Goal: Task Accomplishment & Management: Complete application form

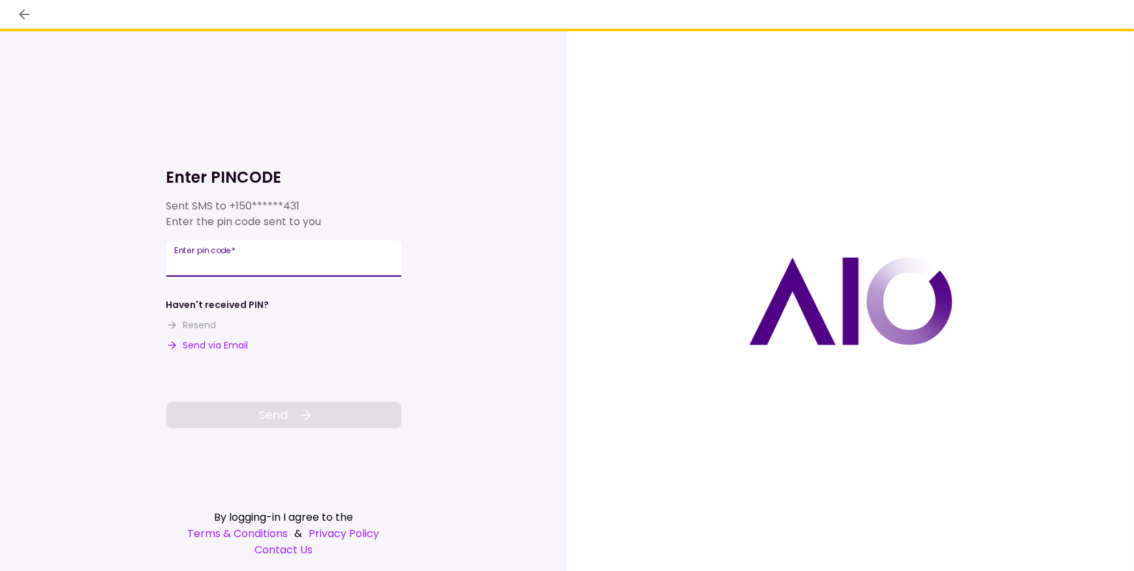
click at [238, 259] on input "Enter pin code   *" at bounding box center [283, 258] width 235 height 37
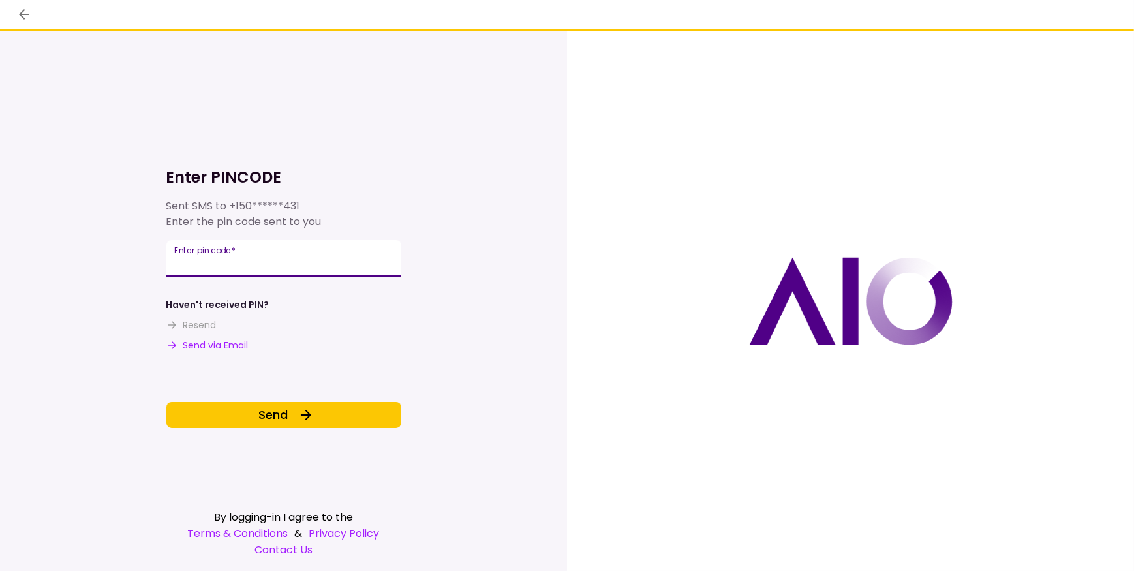
type input "******"
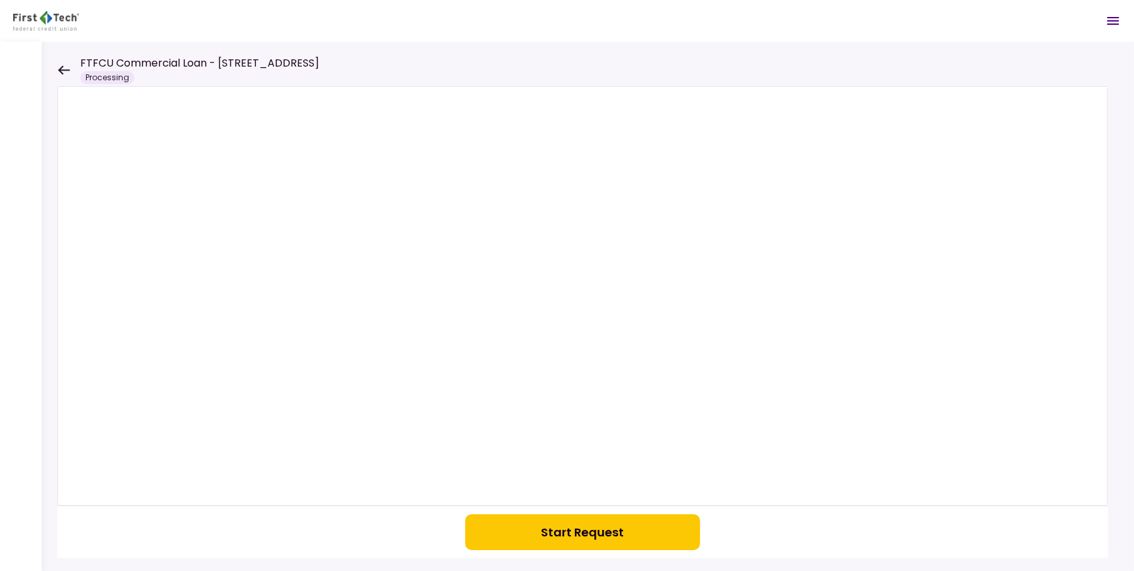
click at [65, 71] on icon at bounding box center [63, 70] width 12 height 10
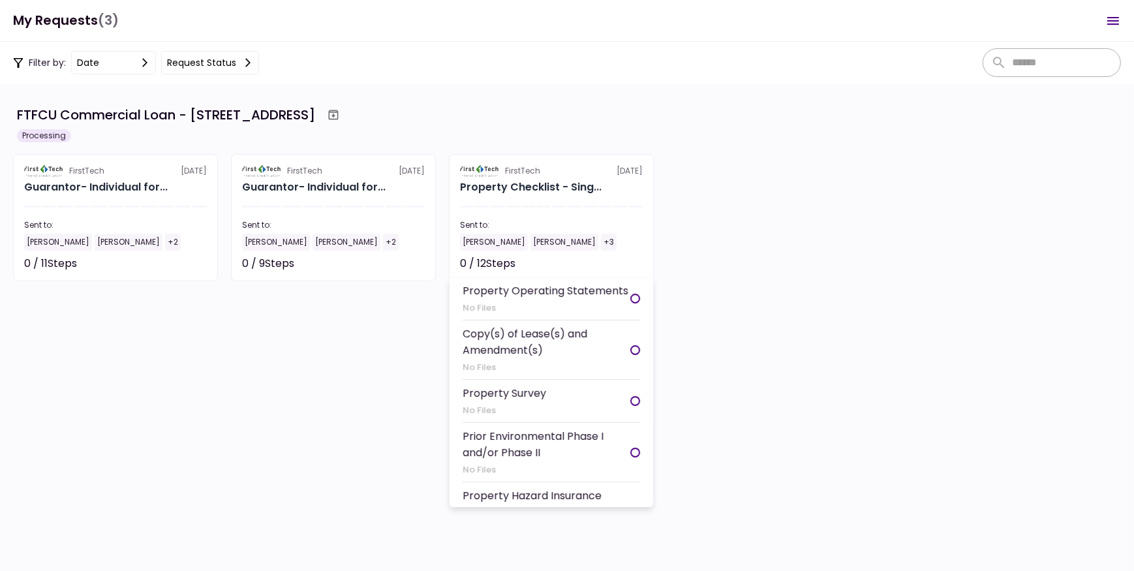
scroll to position [381, 0]
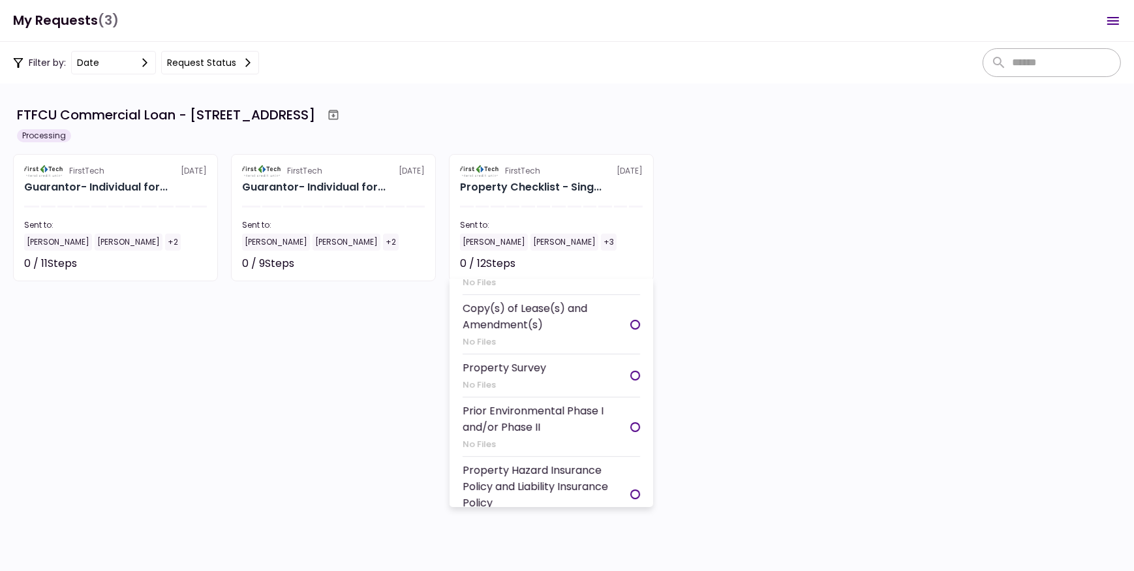
click at [630, 371] on div at bounding box center [635, 376] width 10 height 10
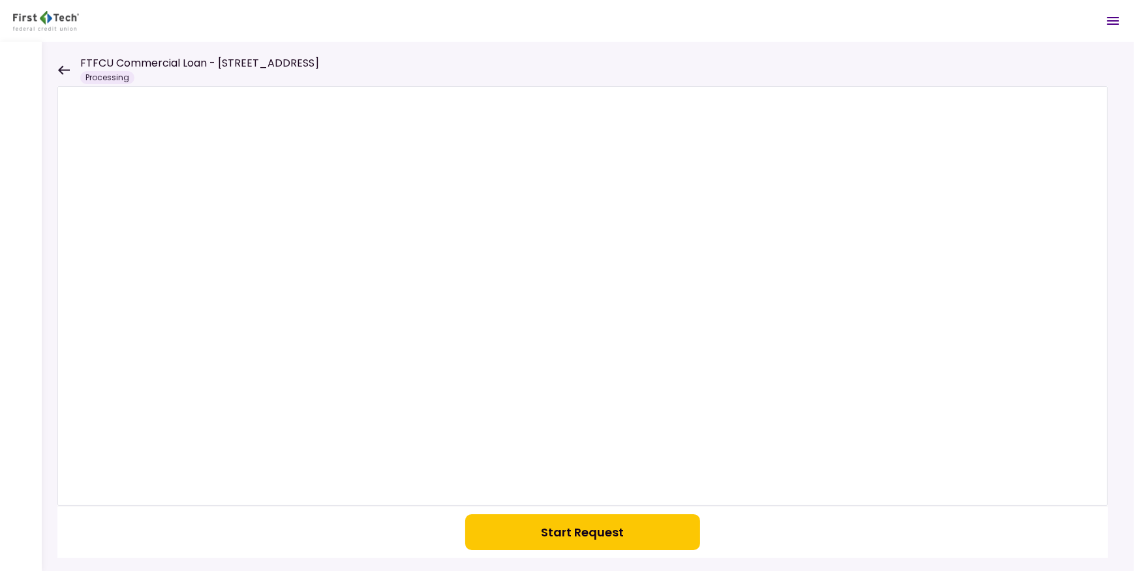
click at [569, 529] on button "Start Request" at bounding box center [582, 532] width 235 height 36
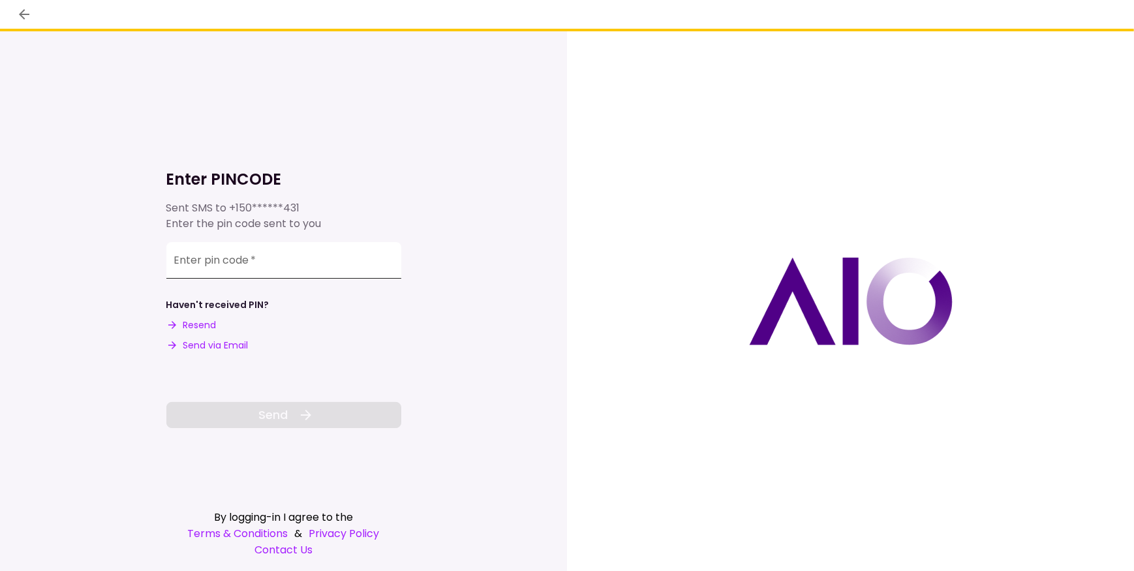
click at [241, 260] on div "Enter pin code   *" at bounding box center [283, 260] width 235 height 37
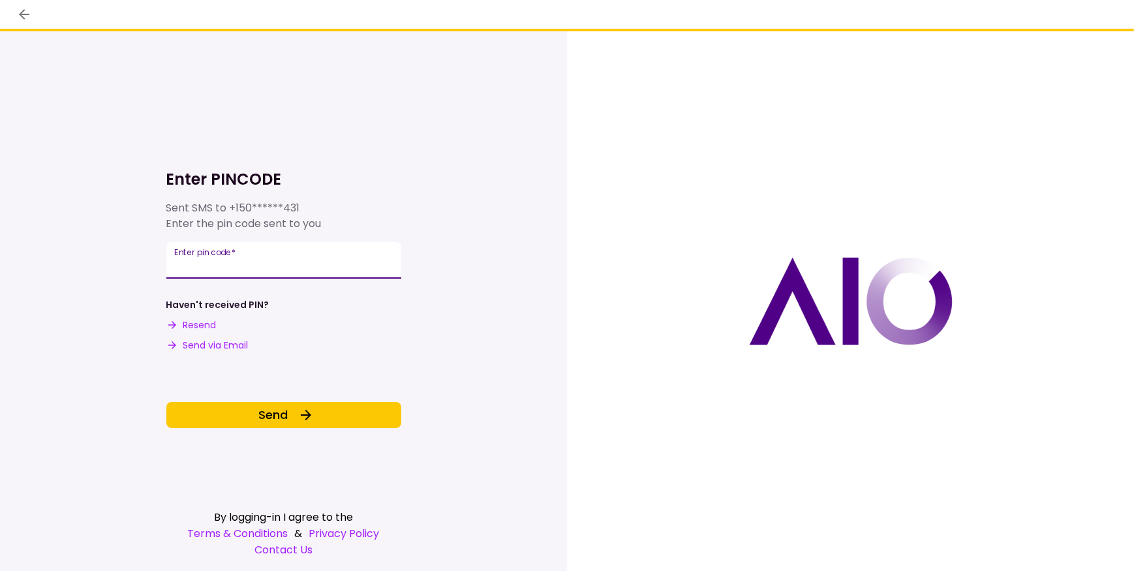
type input "******"
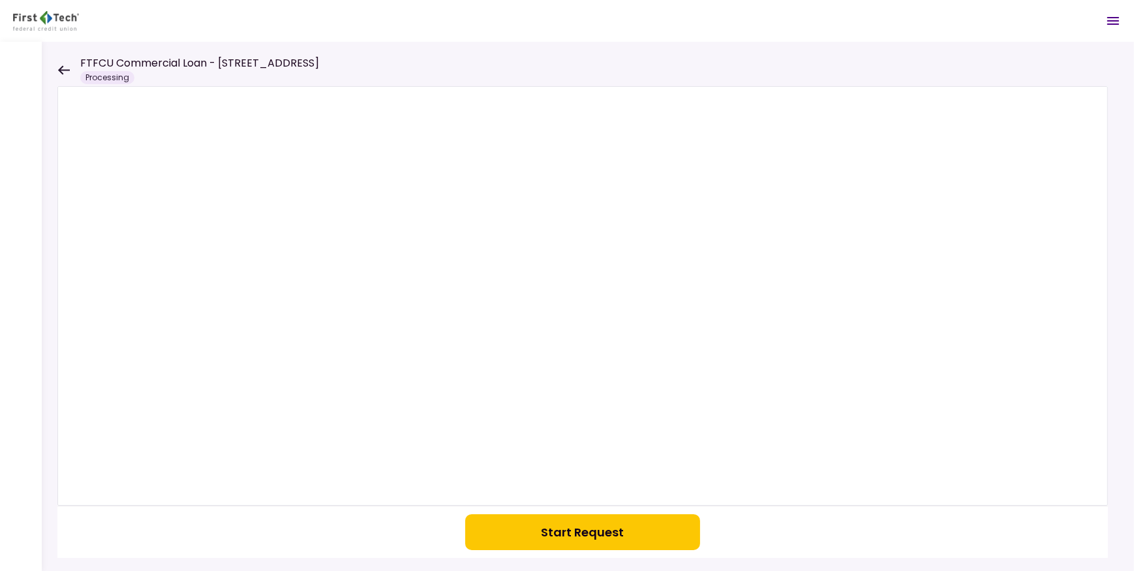
click at [567, 533] on button "Start Request" at bounding box center [582, 532] width 235 height 36
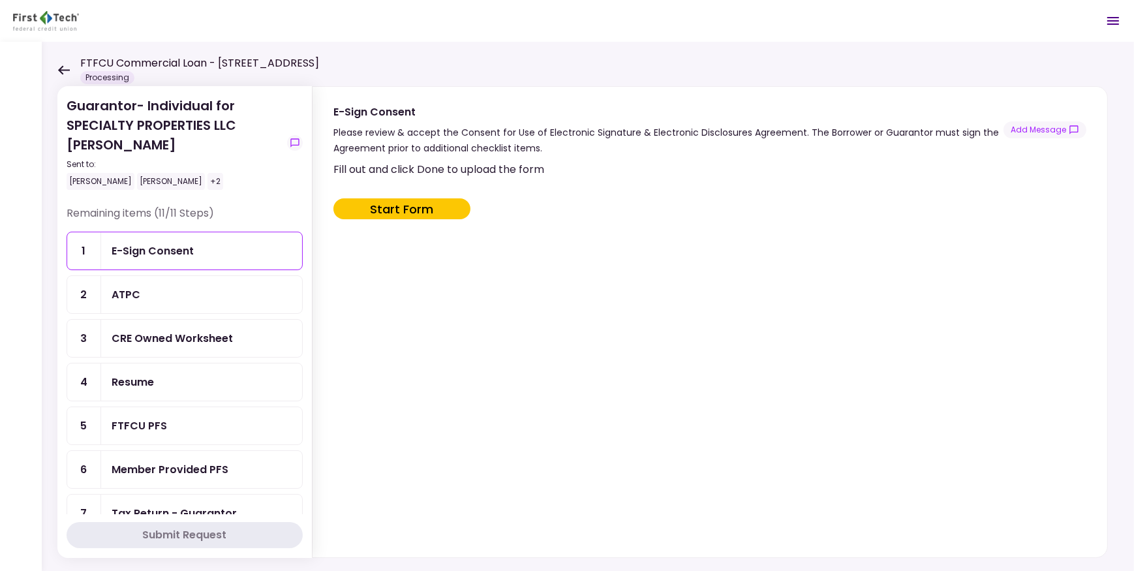
click at [208, 181] on div "+2" at bounding box center [216, 181] width 16 height 17
click at [208, 182] on div "+2" at bounding box center [216, 181] width 16 height 17
drag, startPoint x: 191, startPoint y: 182, endPoint x: 277, endPoint y: 189, distance: 86.4
click at [277, 189] on div "Scot Halladay Paddy Ryan +2" at bounding box center [174, 181] width 215 height 17
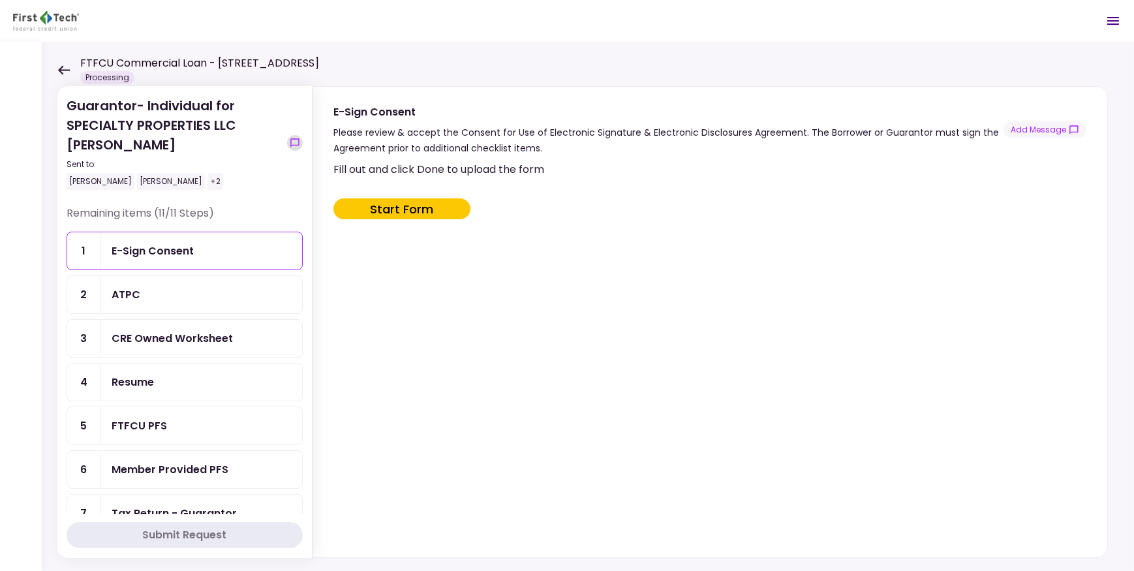
click at [295, 140] on icon "show-messages" at bounding box center [295, 143] width 10 height 10
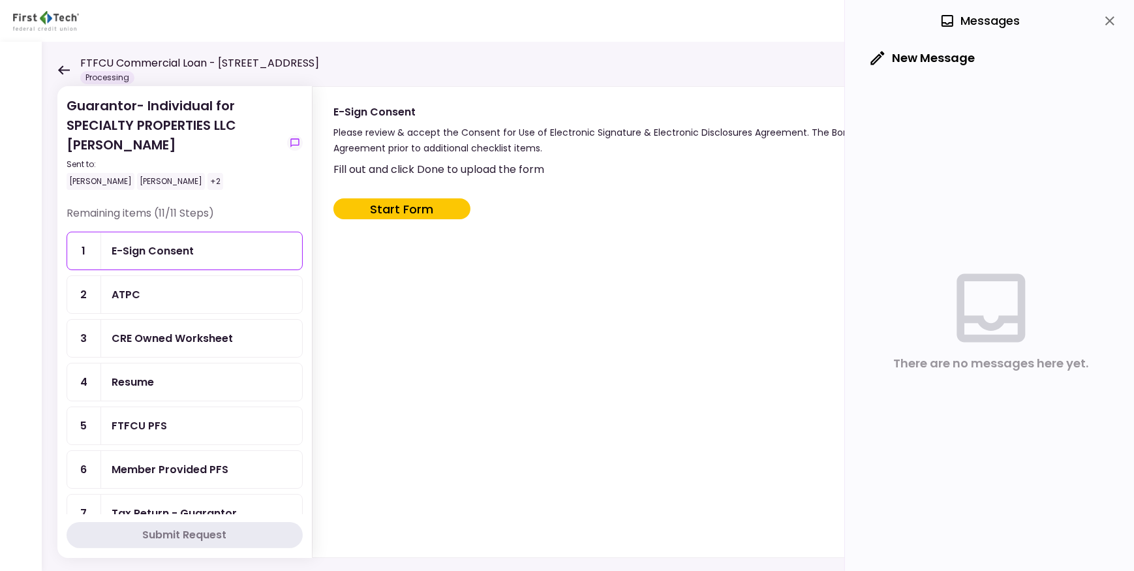
click at [1108, 26] on icon "close" at bounding box center [1110, 21] width 16 height 16
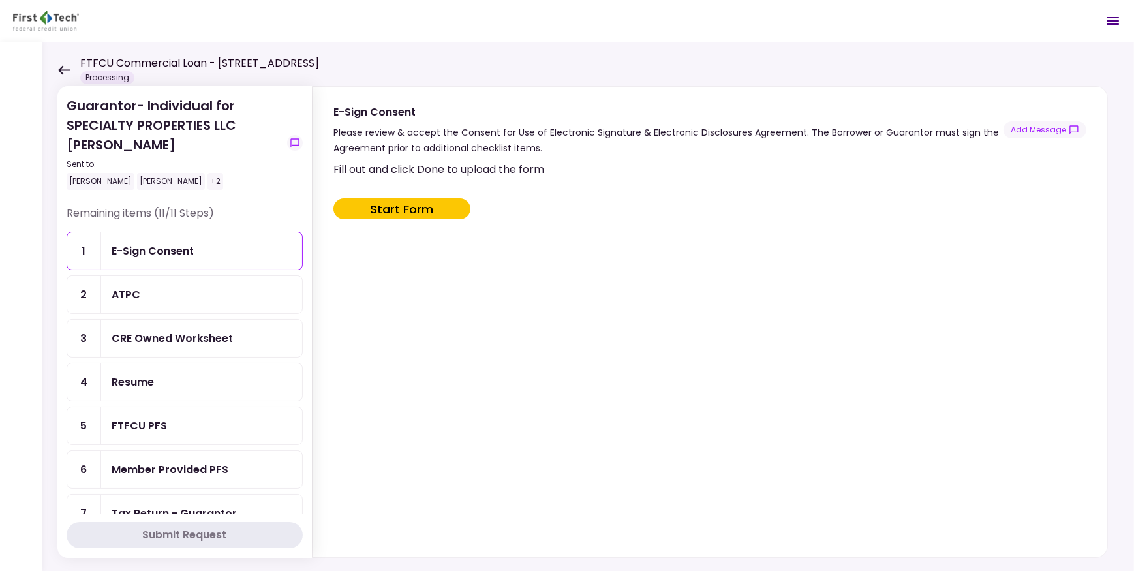
click at [132, 374] on div "Resume" at bounding box center [133, 382] width 42 height 16
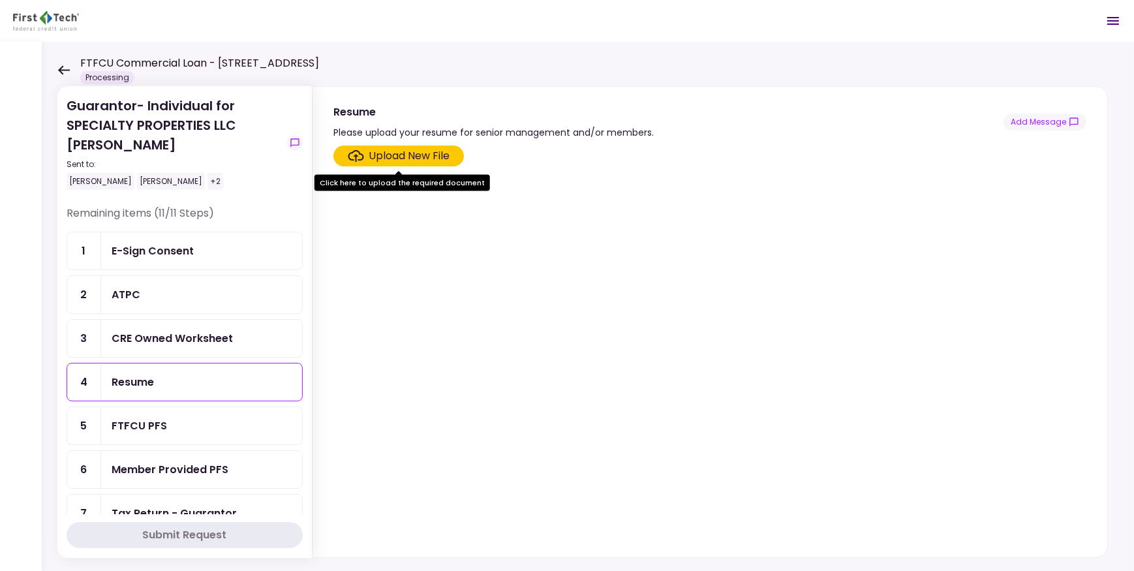
click at [143, 339] on div "CRE Owned Worksheet" at bounding box center [172, 338] width 121 height 16
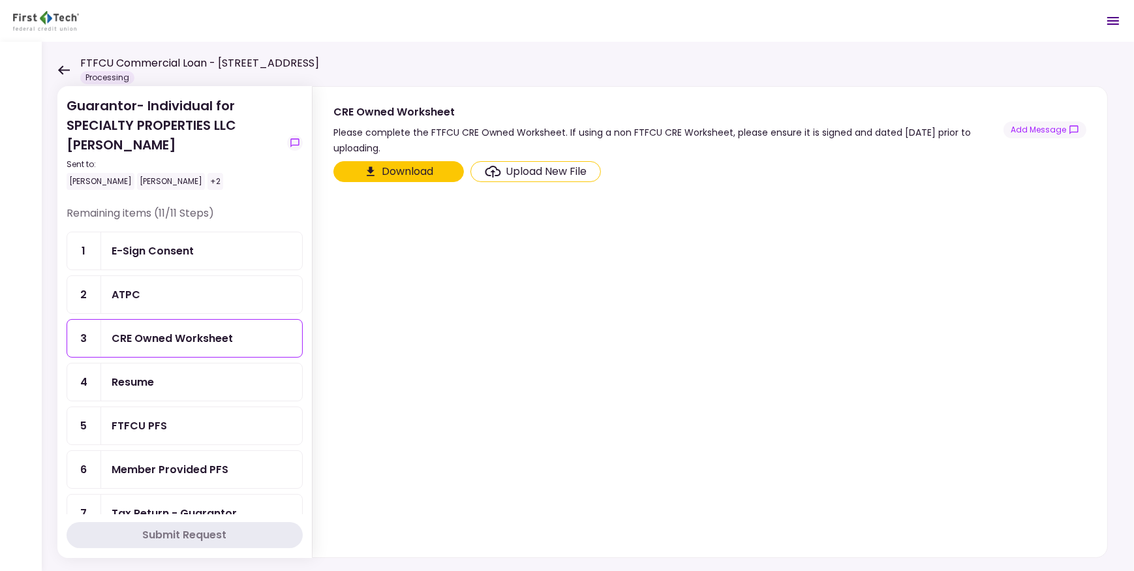
click at [143, 288] on div "ATPC" at bounding box center [202, 295] width 180 height 16
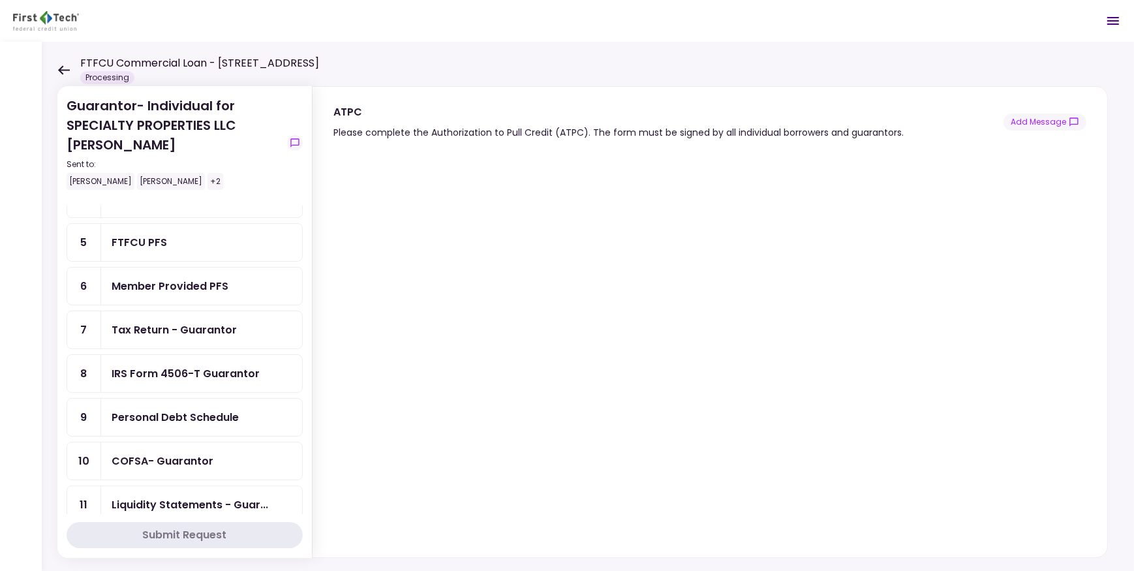
scroll to position [194, 0]
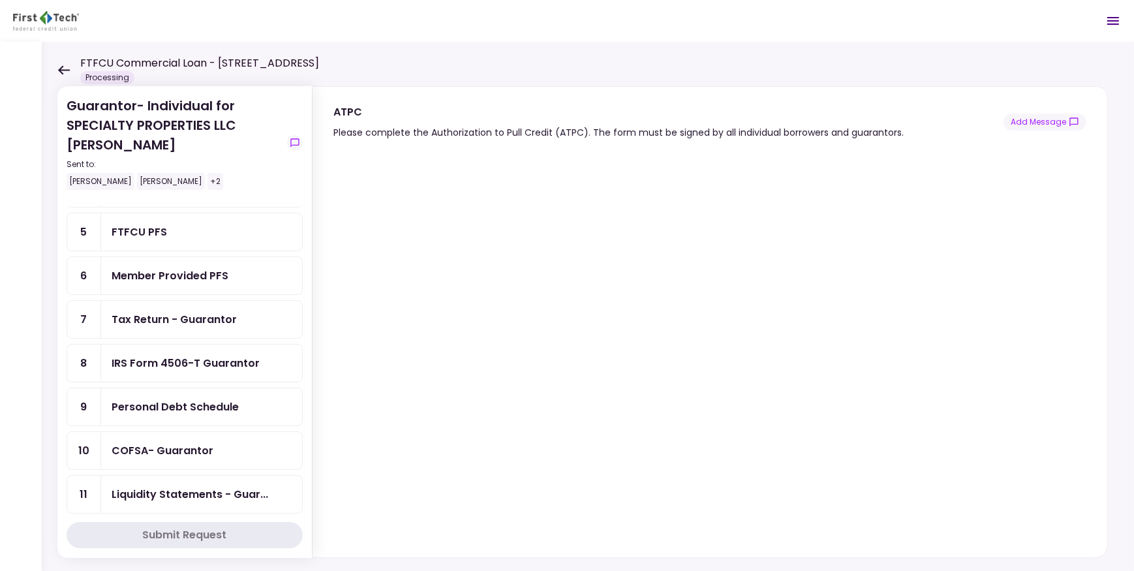
click at [164, 318] on div "Tax Return - Guarantor" at bounding box center [174, 319] width 125 height 16
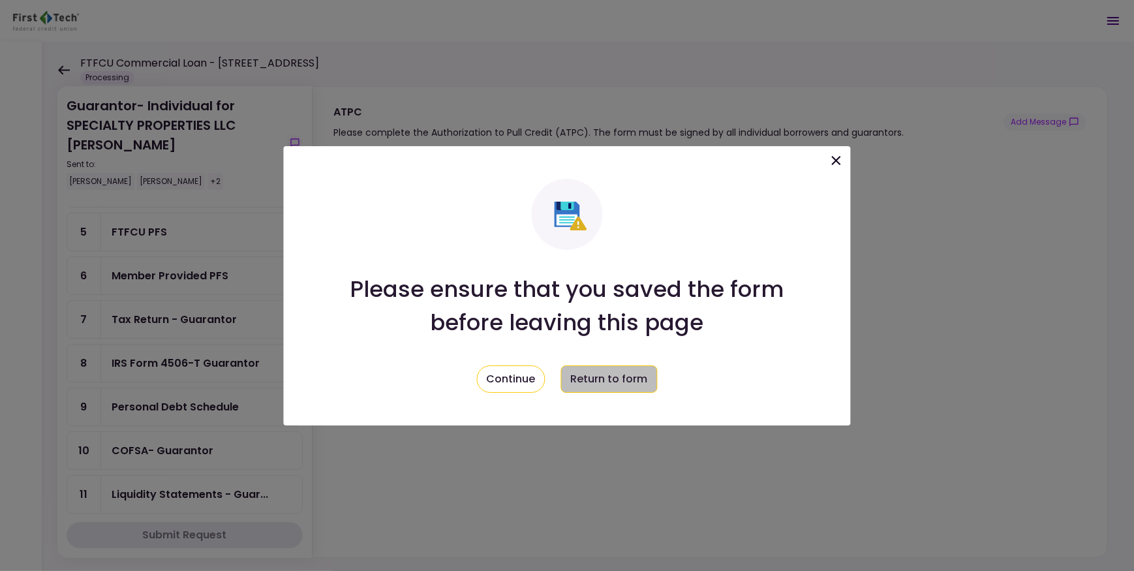
click at [580, 369] on button "Return to form" at bounding box center [609, 378] width 97 height 27
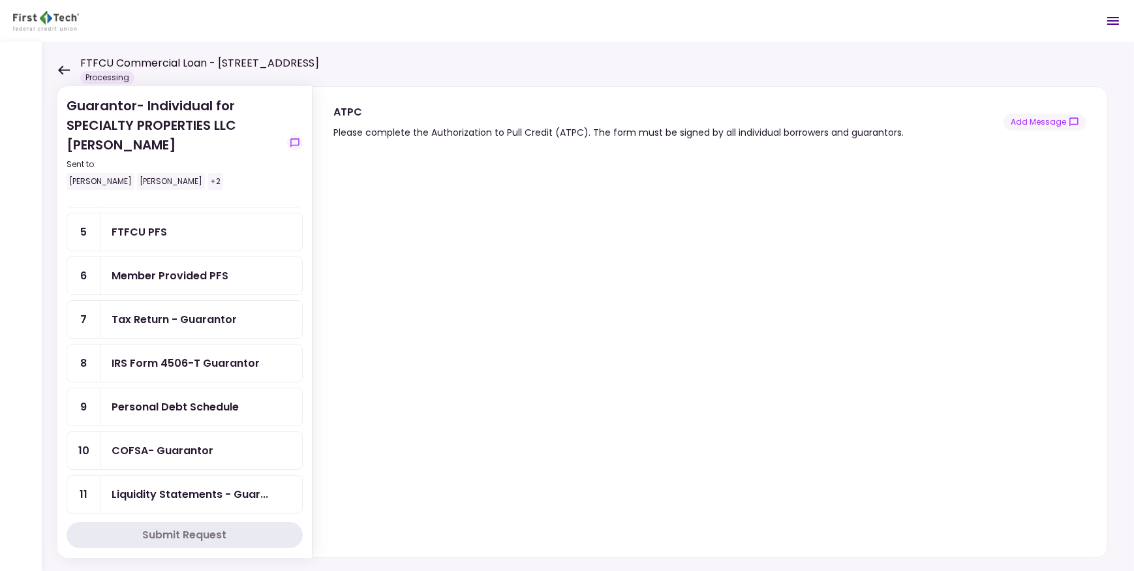
click at [178, 270] on div "Member Provided PFS" at bounding box center [170, 276] width 117 height 16
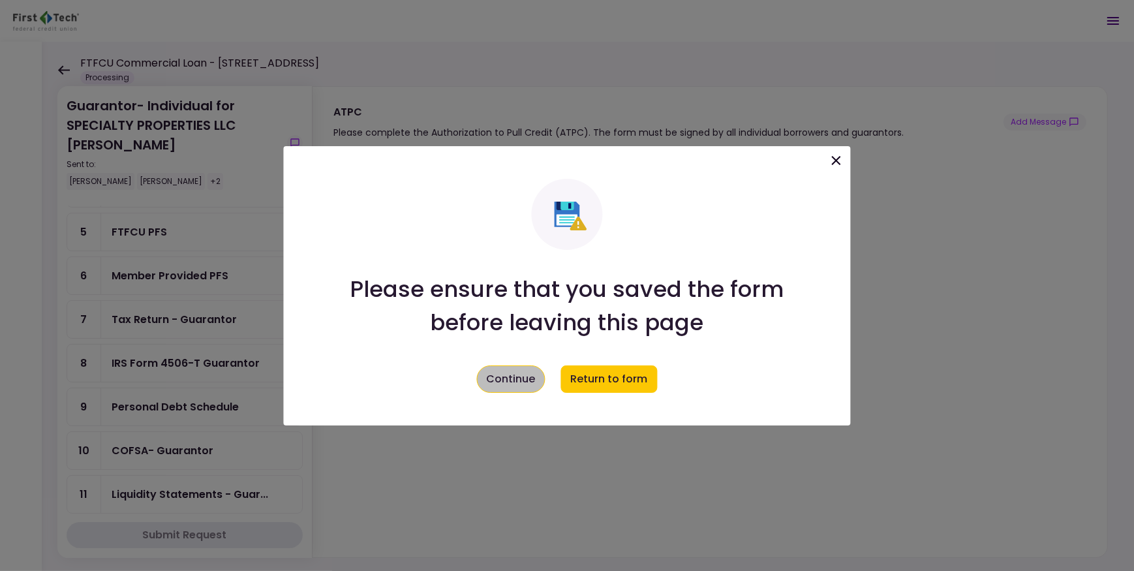
click at [502, 373] on button "Continue" at bounding box center [511, 378] width 69 height 27
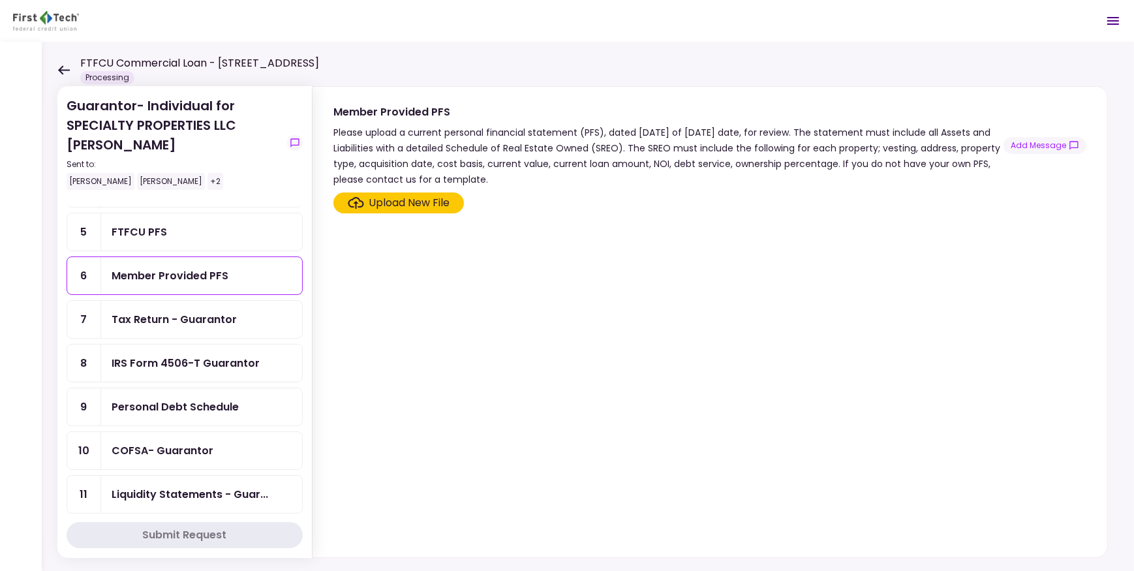
click at [137, 399] on div "Personal Debt Schedule" at bounding box center [175, 407] width 127 height 16
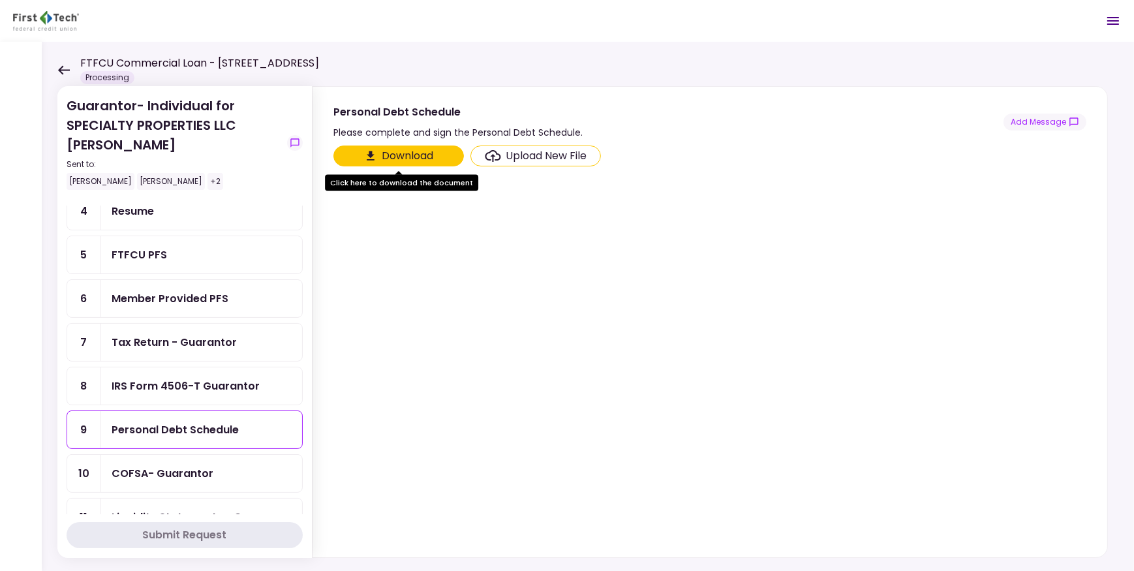
scroll to position [194, 0]
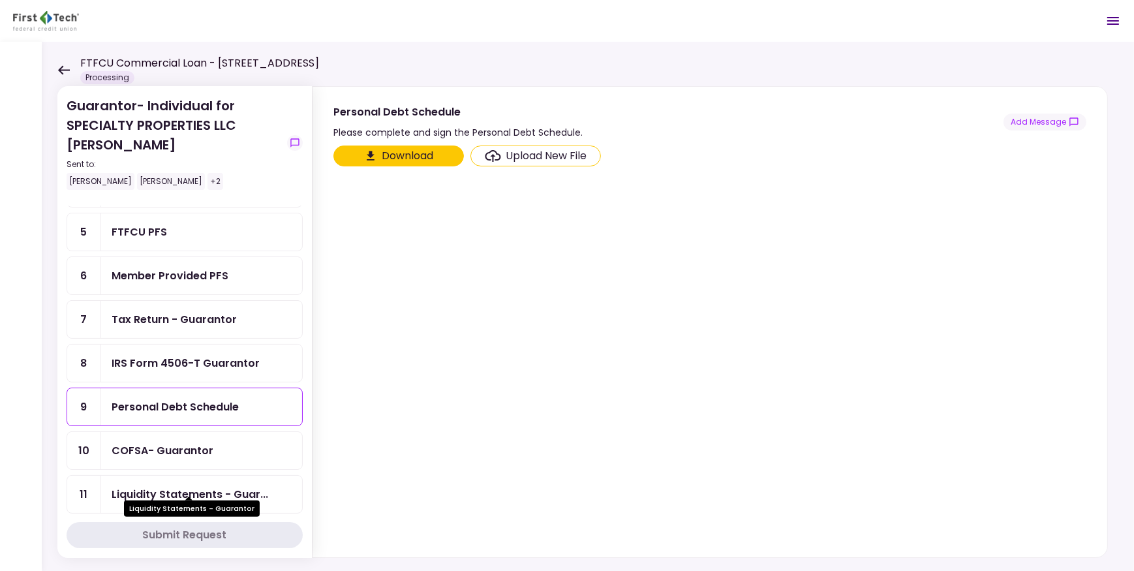
drag, startPoint x: 186, startPoint y: 488, endPoint x: 213, endPoint y: 491, distance: 27.6
click at [184, 486] on div "Liquidity Statements - Guar..." at bounding box center [190, 494] width 157 height 16
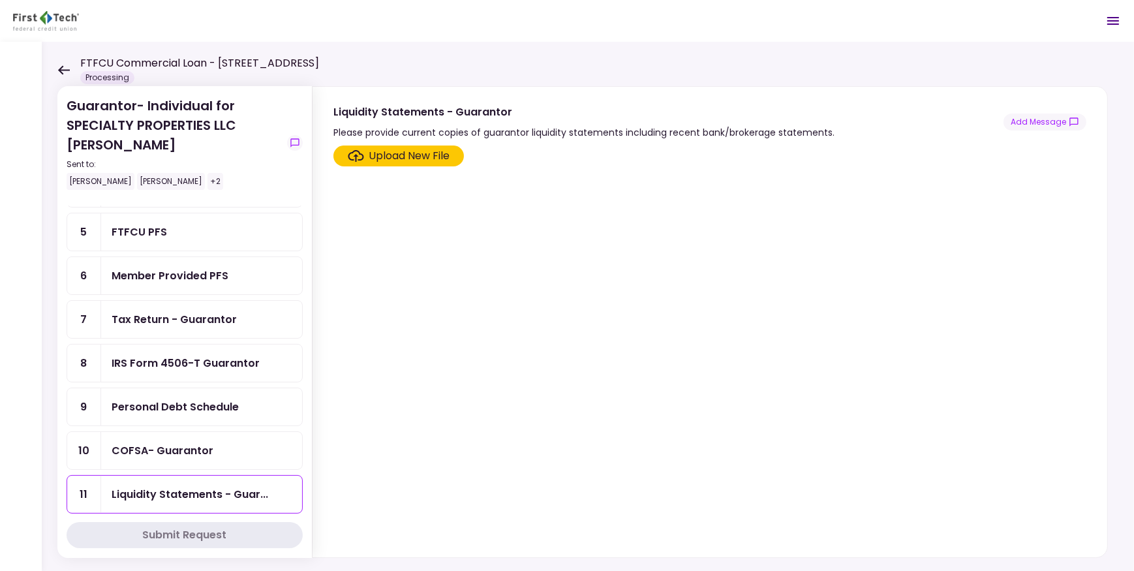
click at [153, 442] on div "COFSA- Guarantor" at bounding box center [163, 450] width 102 height 16
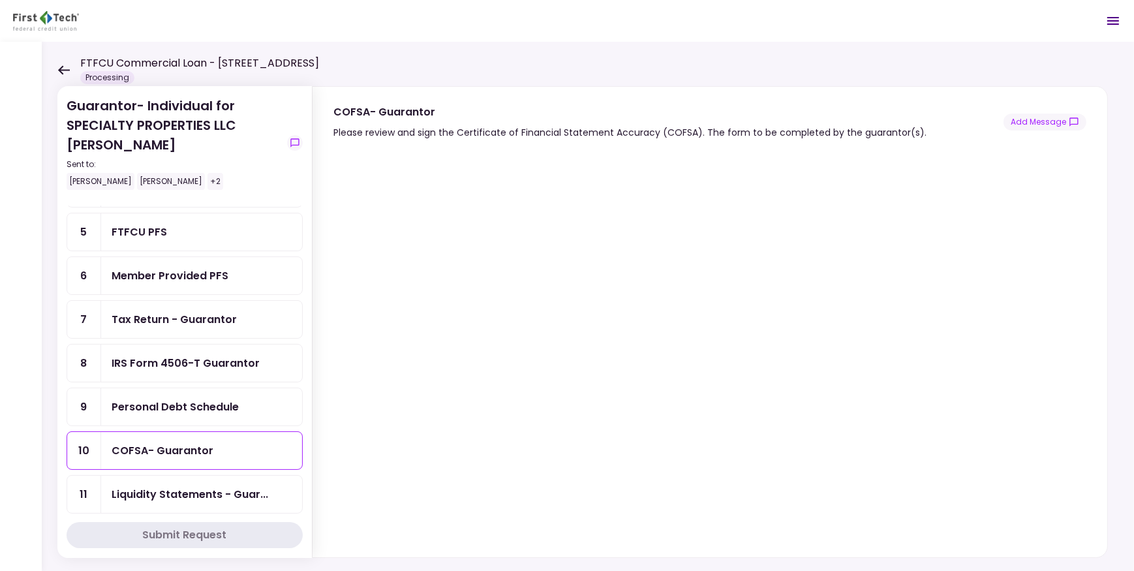
click at [127, 355] on div "IRS Form 4506-T Guarantor" at bounding box center [186, 363] width 148 height 16
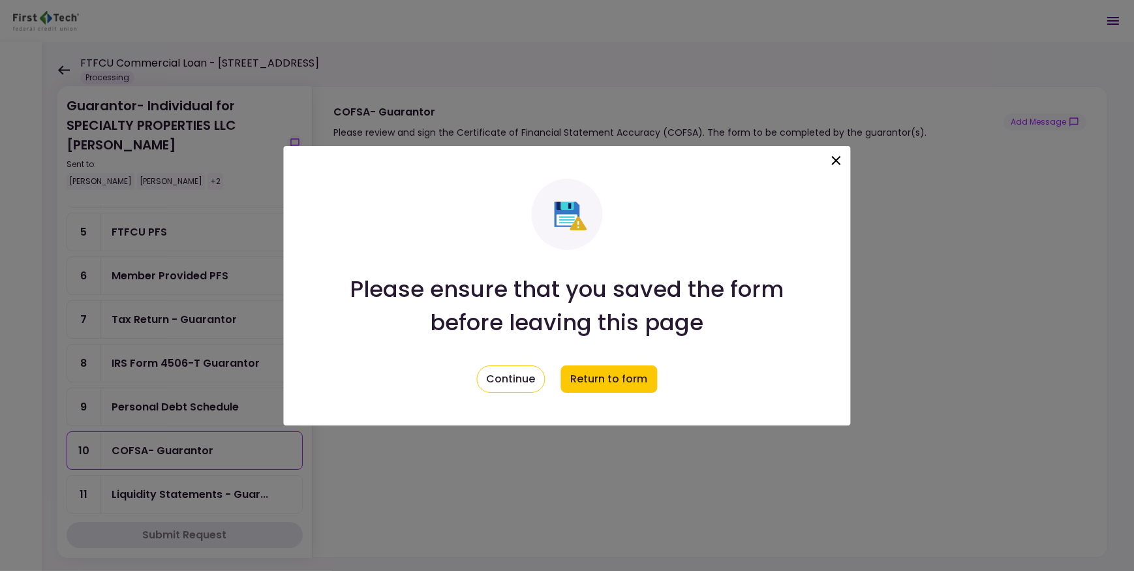
click at [837, 156] on icon at bounding box center [837, 161] width 16 height 16
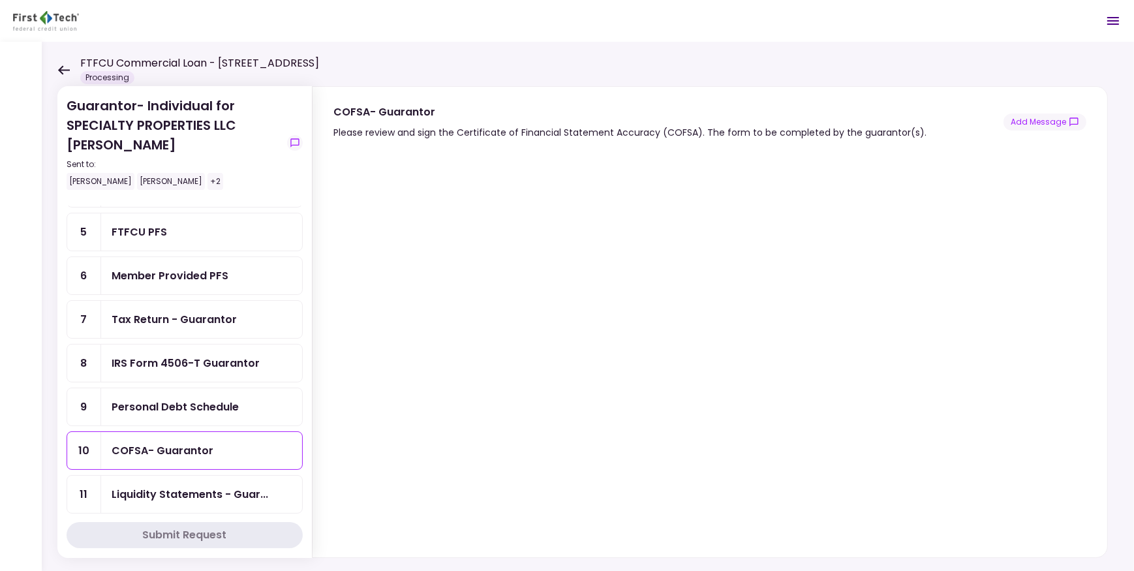
click at [59, 69] on icon at bounding box center [64, 69] width 12 height 9
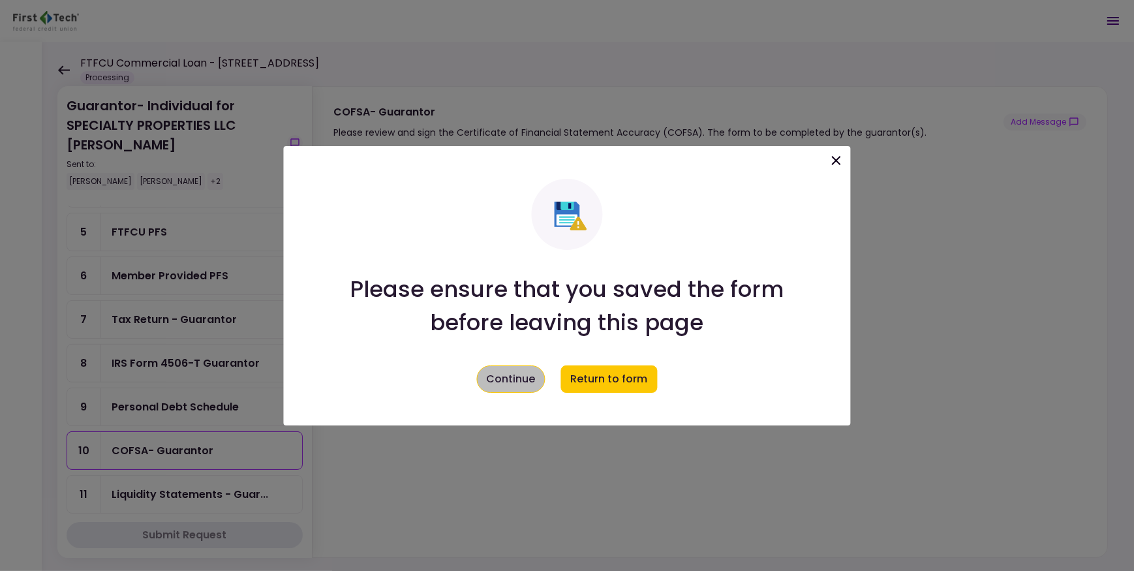
click at [520, 372] on button "Continue" at bounding box center [511, 378] width 69 height 27
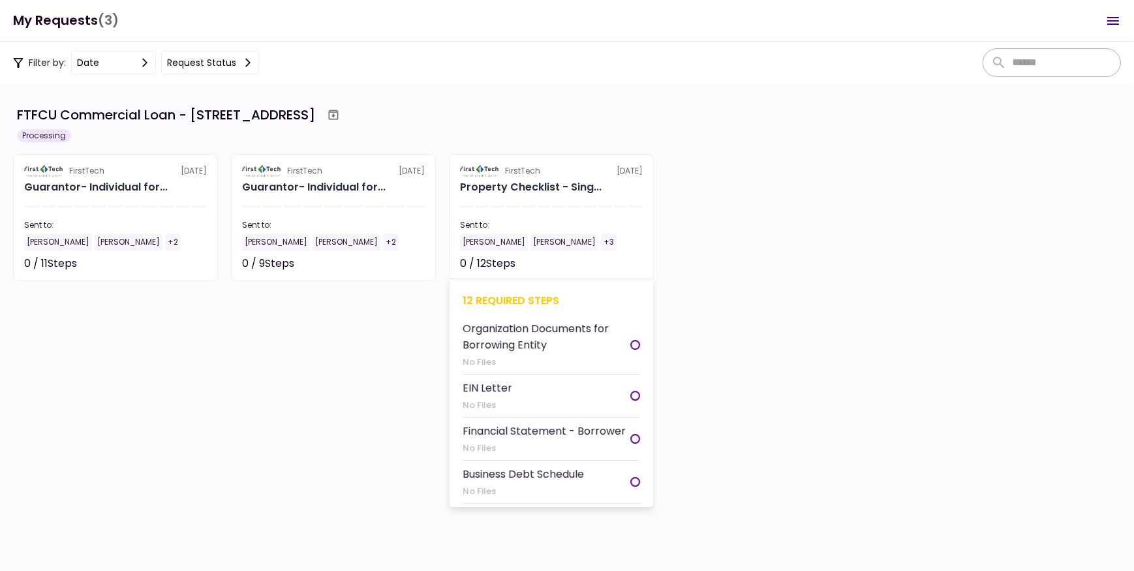
click at [602, 241] on div "+3" at bounding box center [609, 242] width 16 height 17
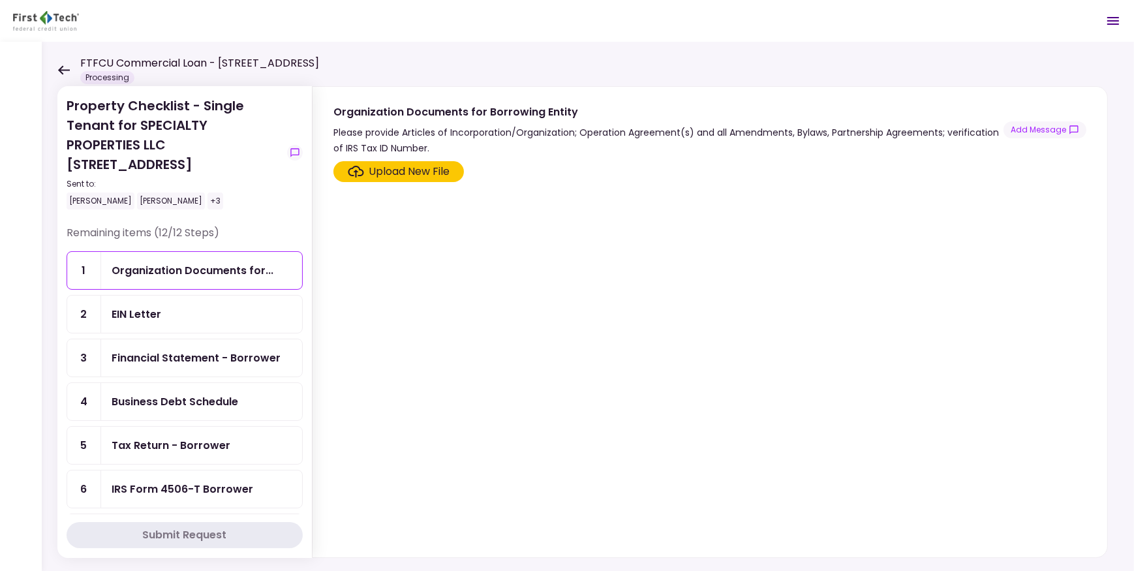
click at [202, 200] on div "Charles Eldredge Scot Halladay +3" at bounding box center [174, 201] width 215 height 17
click at [221, 199] on div "Charles Eldredge Scot Halladay +3" at bounding box center [174, 201] width 215 height 17
click at [212, 202] on div "+3" at bounding box center [216, 201] width 16 height 17
click at [216, 202] on div "+3" at bounding box center [216, 201] width 16 height 17
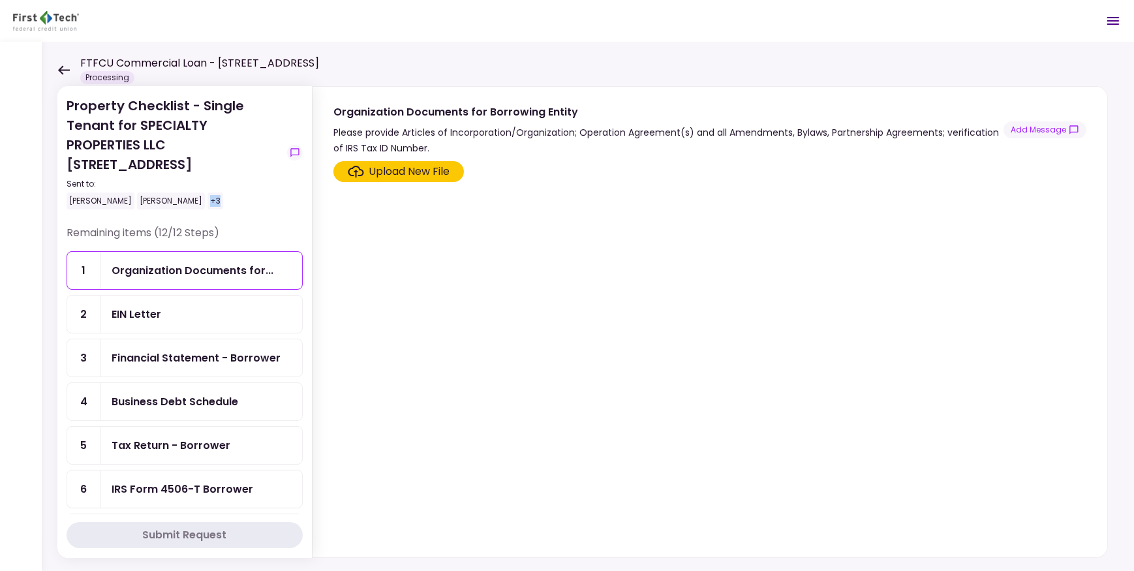
click at [216, 202] on div "+3" at bounding box center [216, 201] width 16 height 17
drag, startPoint x: 216, startPoint y: 202, endPoint x: 264, endPoint y: 223, distance: 52.3
click at [264, 223] on div "Property Checklist - Single Tenant for SPECIALTY PROPERTIES LLC 1151-B Hospital…" at bounding box center [185, 160] width 236 height 129
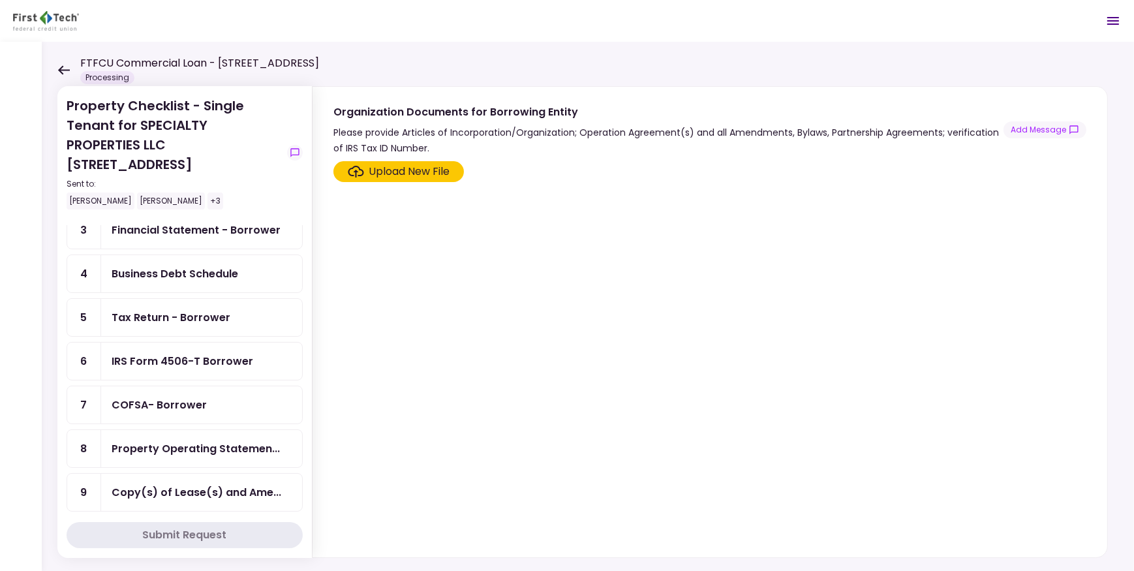
scroll to position [256, 0]
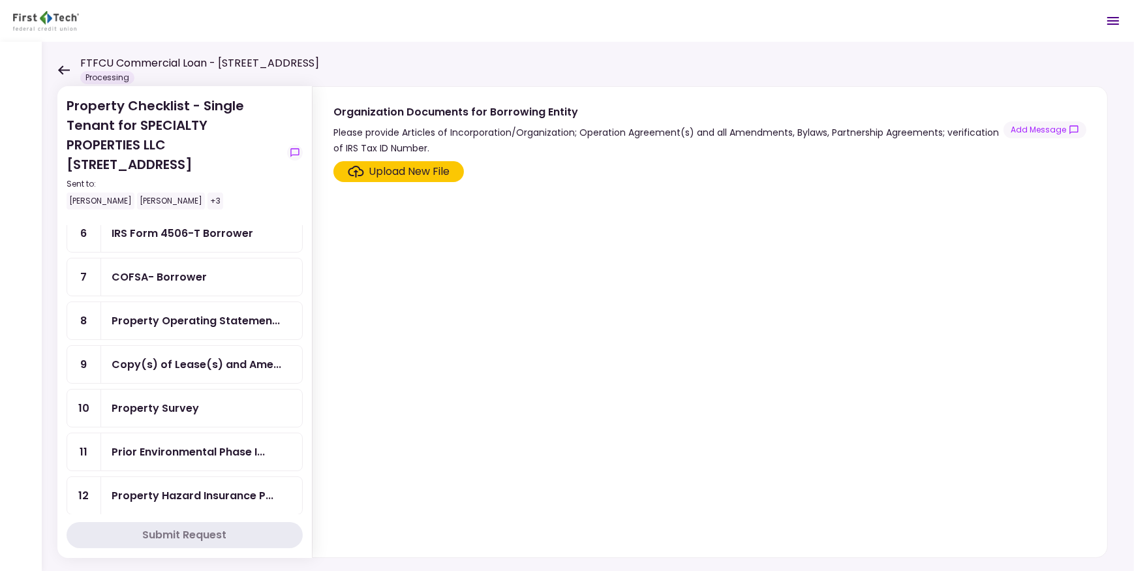
drag, startPoint x: 292, startPoint y: 149, endPoint x: 290, endPoint y: 161, distance: 11.9
click at [292, 149] on icon "show-messages" at bounding box center [294, 152] width 8 height 8
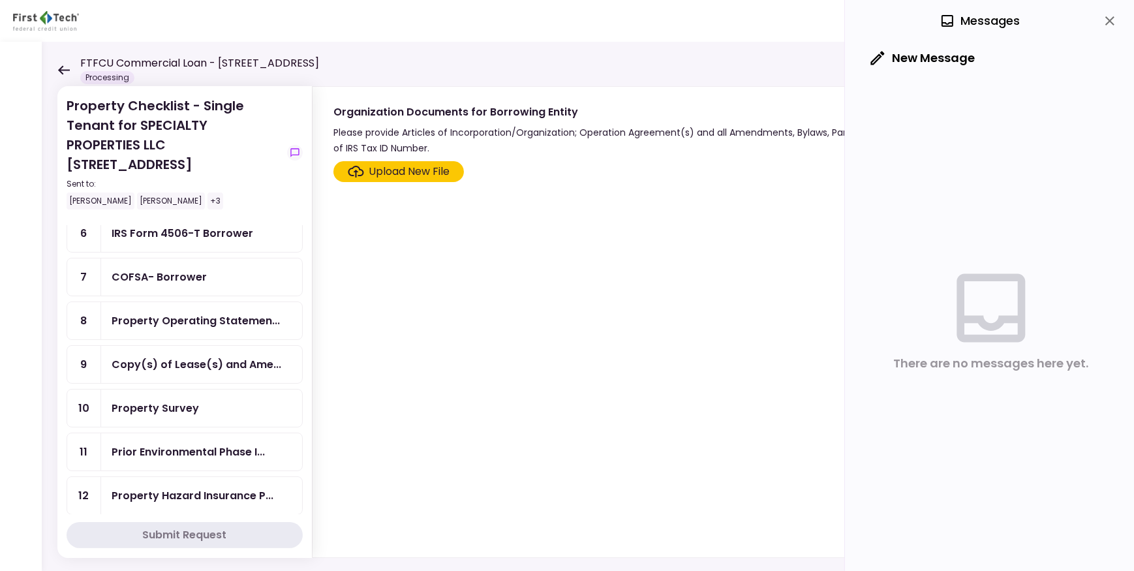
click at [1108, 26] on icon "close" at bounding box center [1110, 21] width 16 height 16
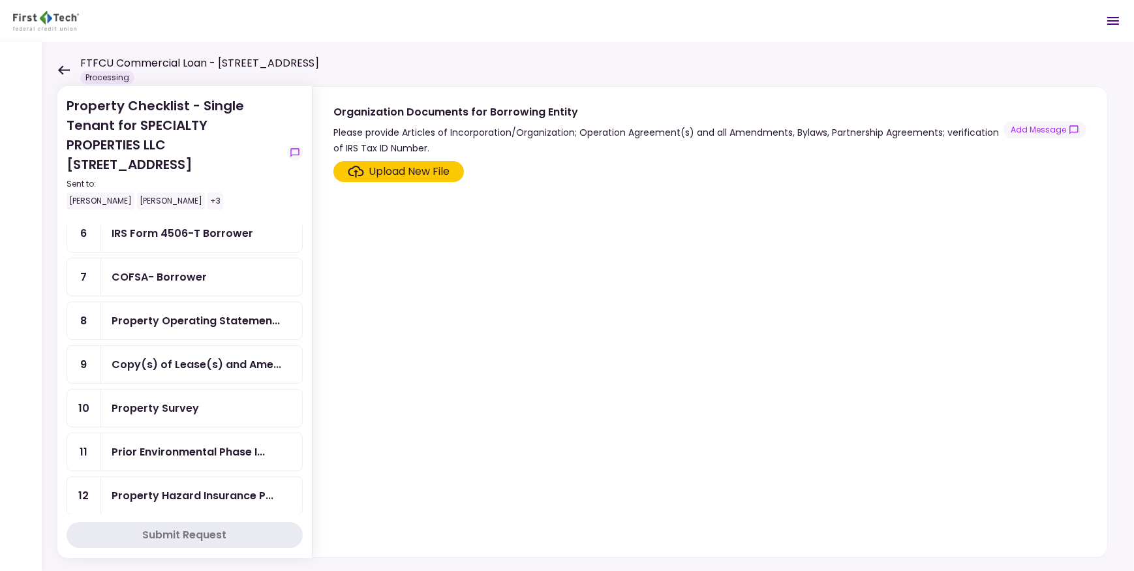
click at [71, 73] on div "FTFCU Commercial Loan - 1151-B Hospital Way Pocatello Processing" at bounding box center [188, 69] width 262 height 29
click at [66, 71] on icon at bounding box center [63, 70] width 12 height 10
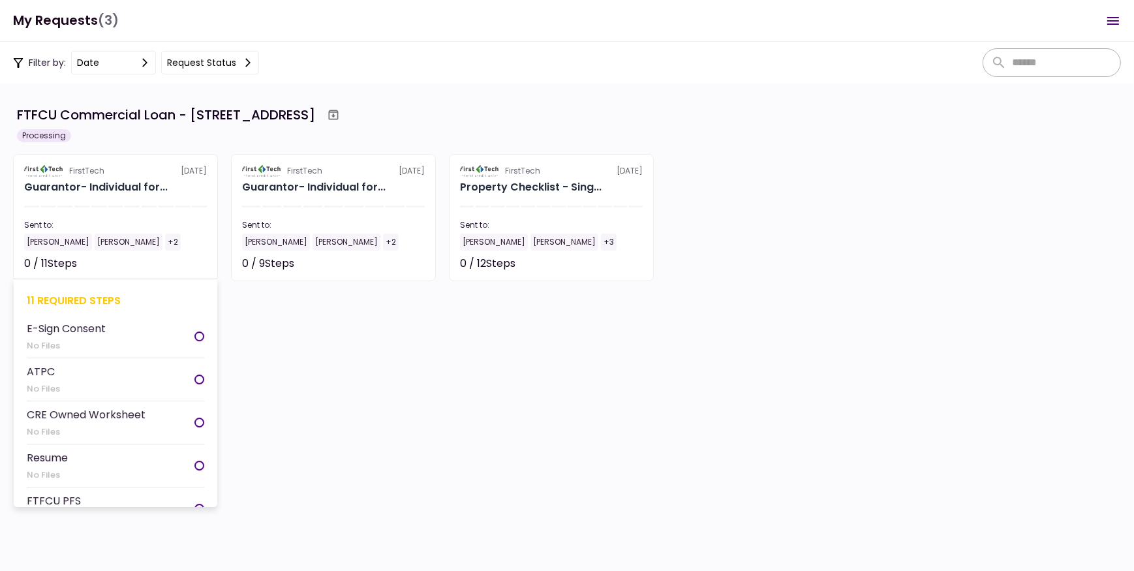
click at [165, 241] on div "+2" at bounding box center [173, 242] width 16 height 17
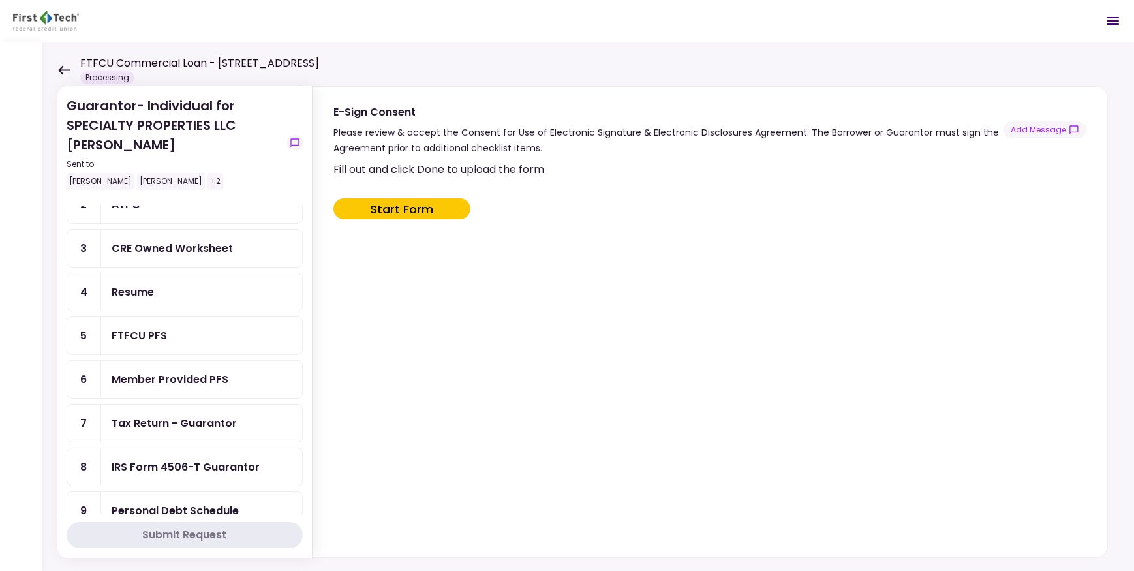
scroll to position [194, 0]
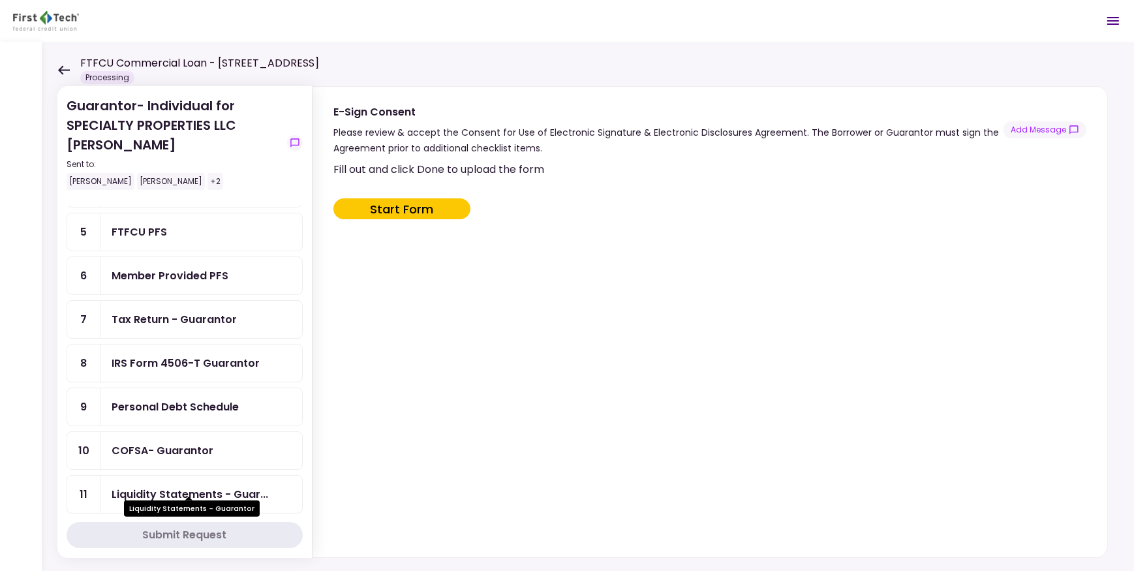
click at [175, 486] on div "Liquidity Statements - Guar..." at bounding box center [190, 494] width 157 height 16
